Goal: Check status: Check status

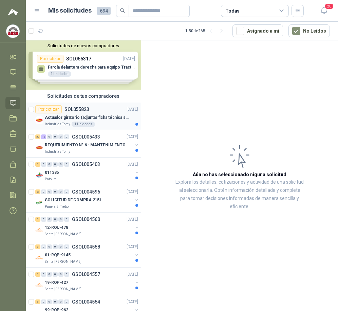
click at [103, 113] on div "Por cotizar SOL055823 [DATE]" at bounding box center [86, 109] width 103 height 8
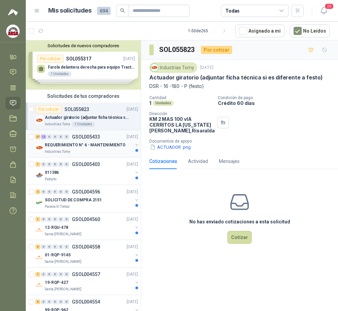
click at [67, 150] on p "Industrias Tomy" at bounding box center [57, 151] width 25 height 5
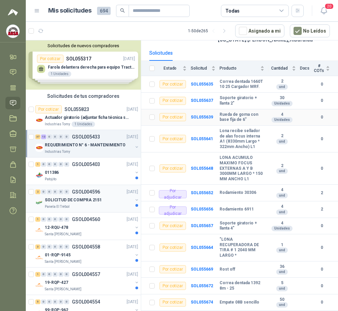
scroll to position [68, 0]
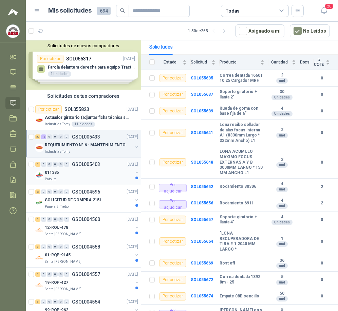
click at [86, 173] on div "011386" at bounding box center [89, 172] width 88 height 8
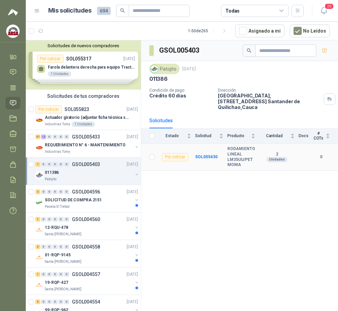
click at [178, 153] on div "Por cotizar" at bounding box center [175, 157] width 26 height 8
click at [174, 153] on div "Por cotizar" at bounding box center [175, 157] width 26 height 8
click at [202, 154] on b "SOL055430" at bounding box center [206, 156] width 22 height 5
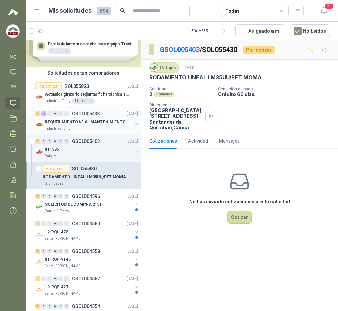
scroll to position [34, 0]
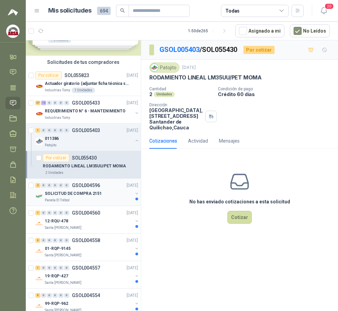
click at [80, 197] on div "SOLICITUD DE COMPRA 2151" at bounding box center [89, 193] width 88 height 8
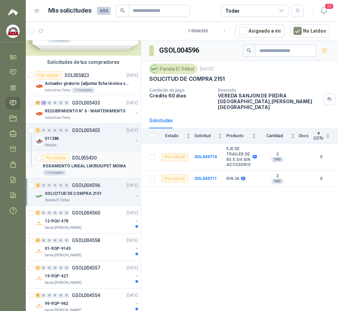
click at [73, 161] on div "Por cotizar SOL055430" at bounding box center [70, 158] width 54 height 8
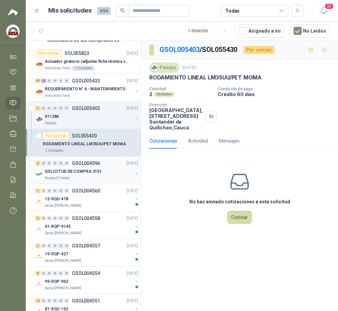
scroll to position [68, 0]
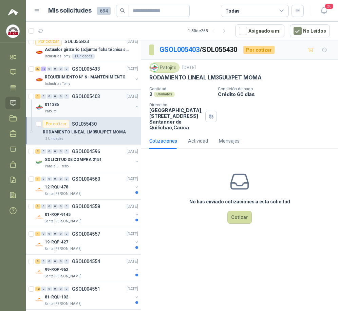
click at [75, 107] on div "011386" at bounding box center [89, 104] width 88 height 8
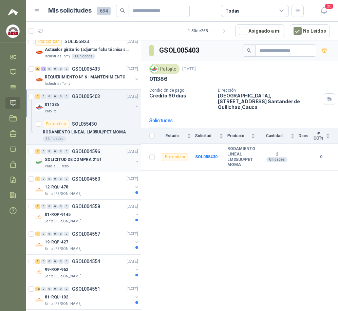
scroll to position [102, 0]
